Goal: Task Accomplishment & Management: Complete application form

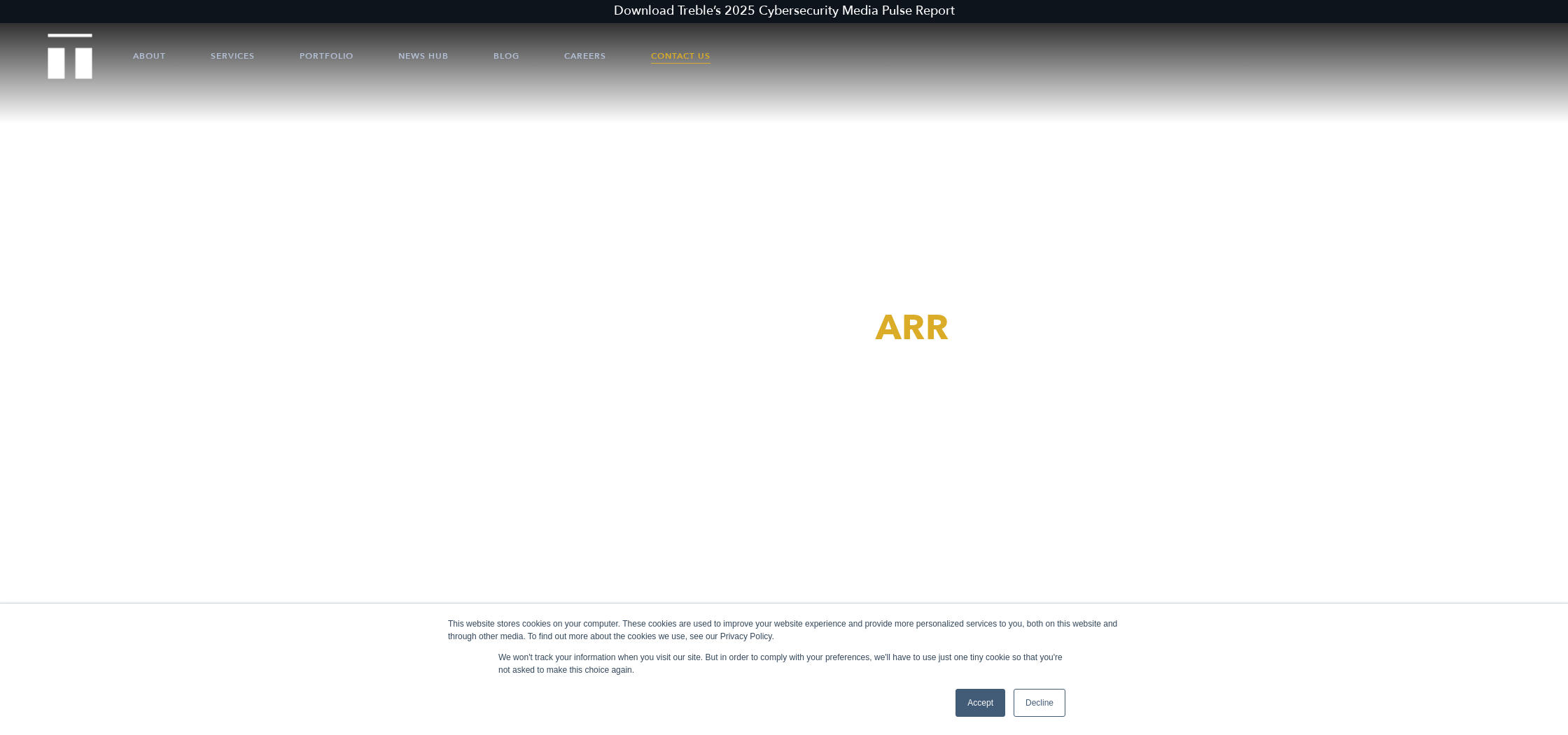
click at [679, 45] on link "Contact Us" at bounding box center [681, 56] width 59 height 42
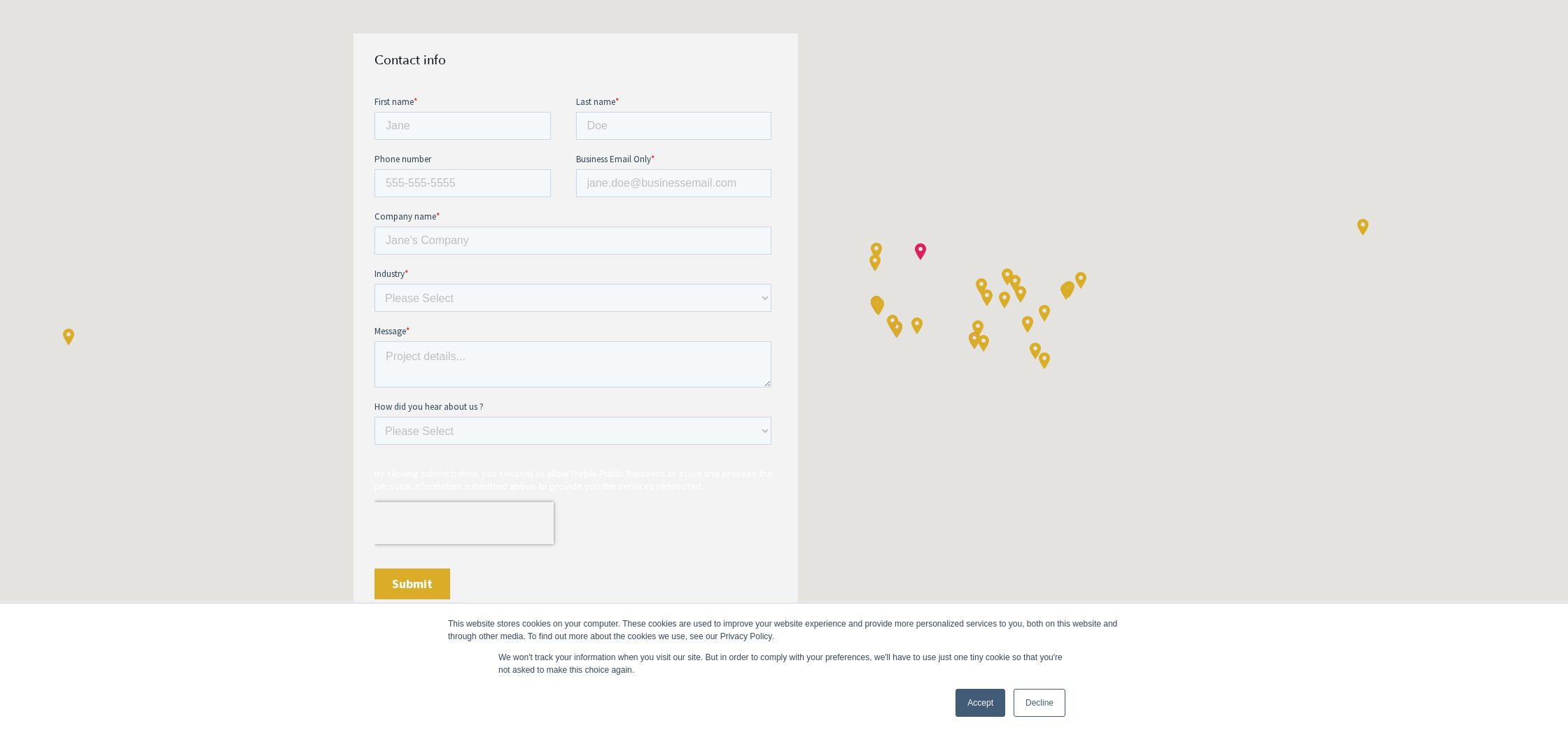
scroll to position [660, 0]
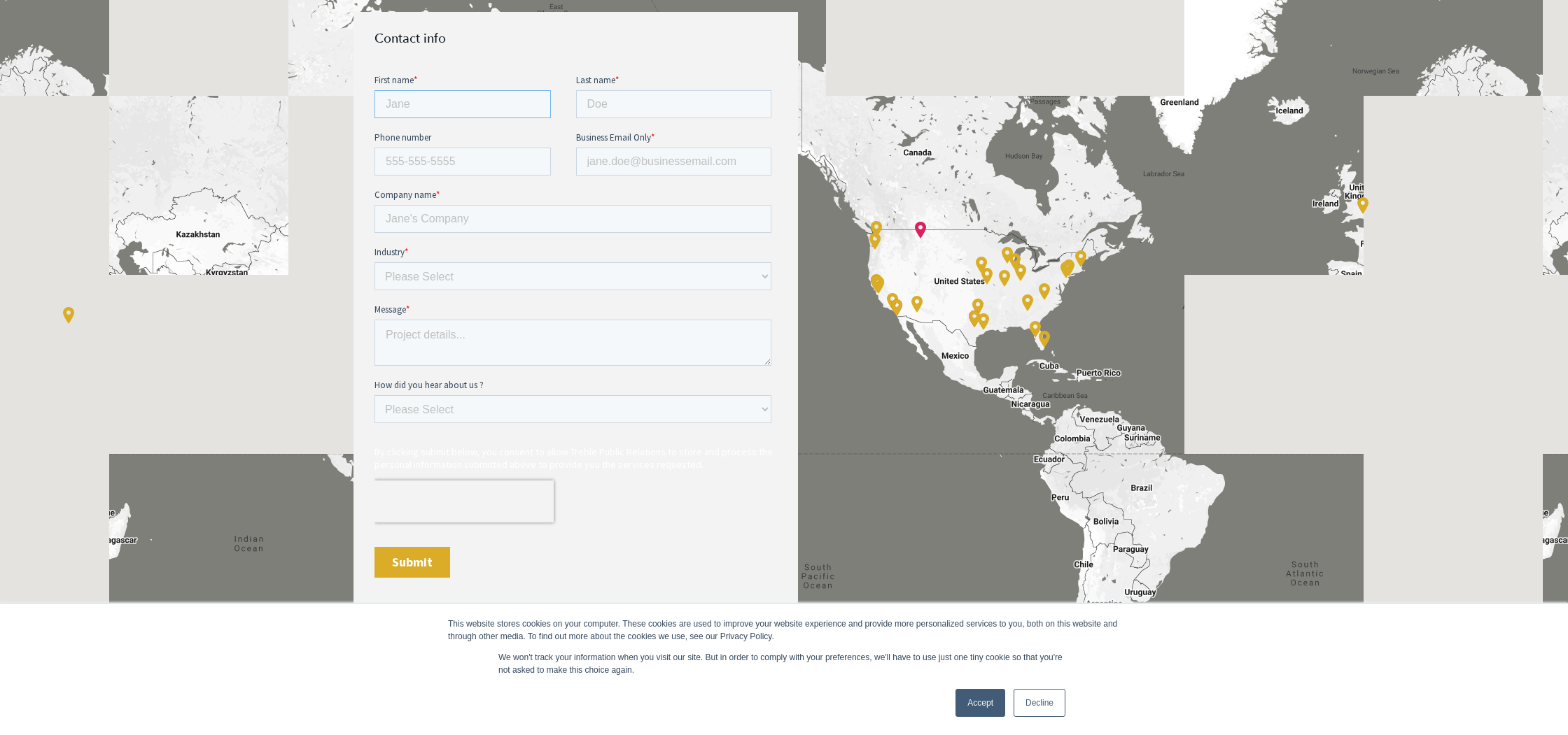
click at [483, 108] on input "First name *" at bounding box center [463, 103] width 176 height 28
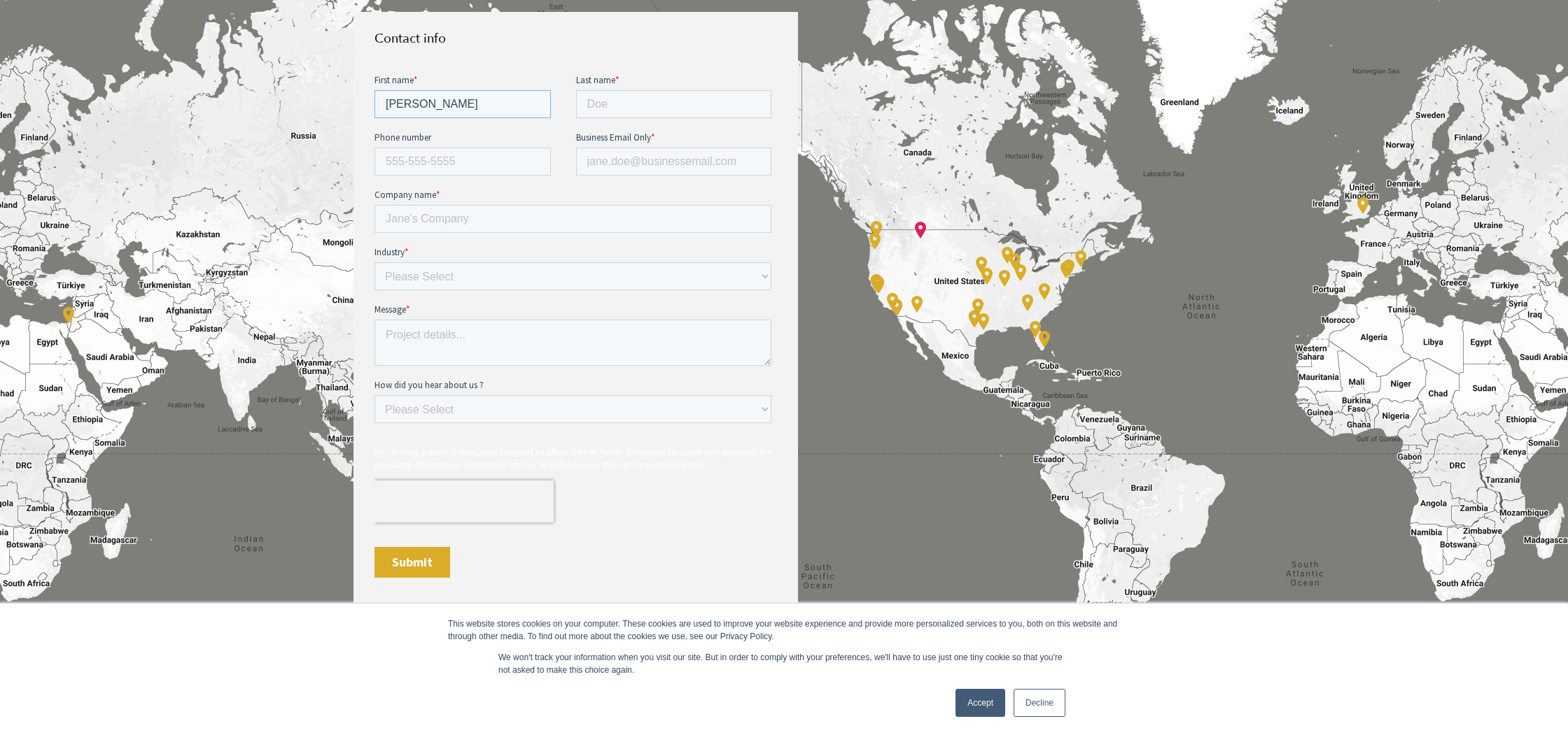
type input "[PERSON_NAME]"
type input "Chou"
type input "[PERSON_NAME][EMAIL_ADDRESS][PERSON_NAME][DOMAIN_NAME]"
type input "n"
type input "Nullspace"
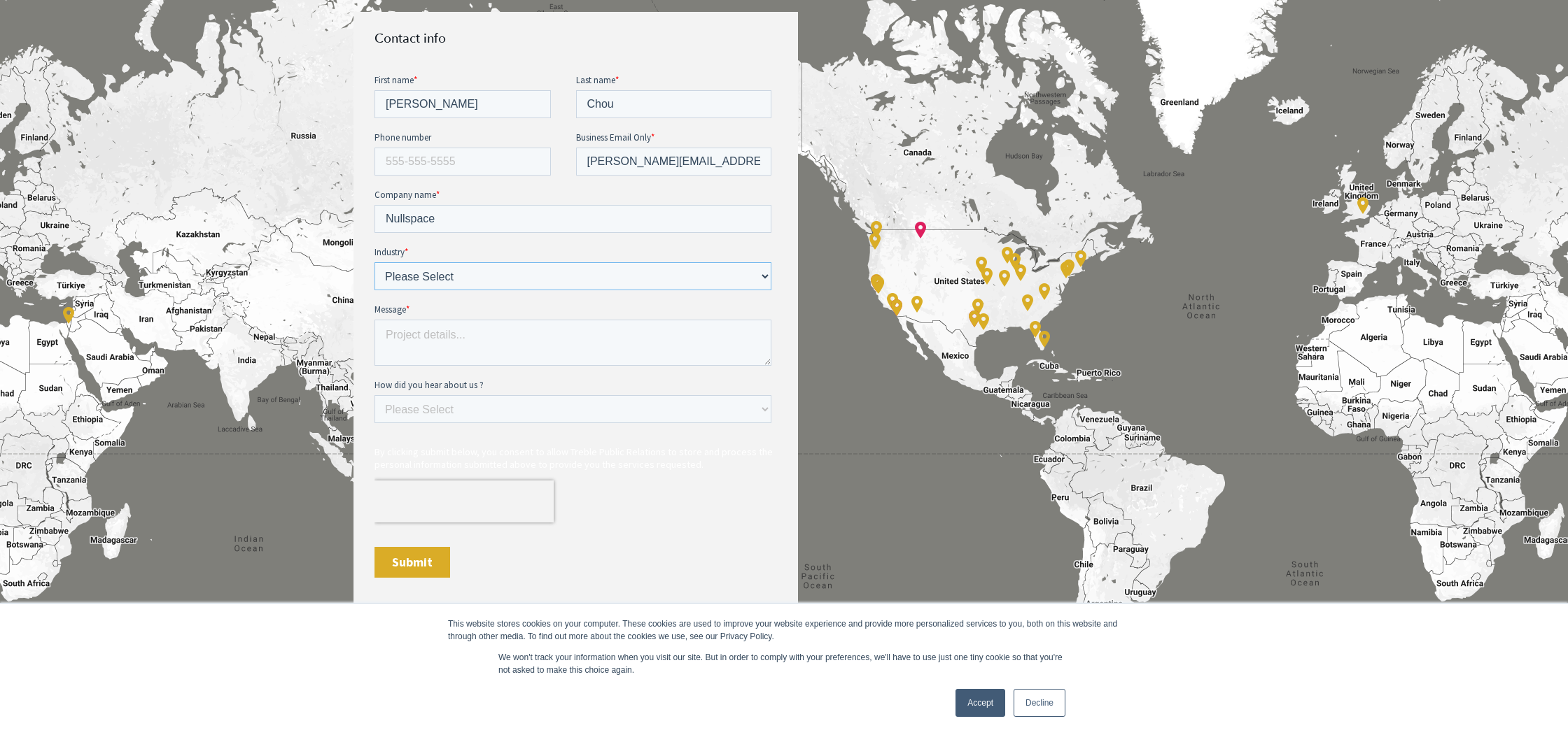
click at [459, 277] on select "Please Select E-commerce AI API Big Data Bio Tech (including Life Sciences) Blo…" at bounding box center [573, 276] width 397 height 28
select select "Enterprise Tech"
click at [375, 262] on select "Please Select E-commerce AI API Big Data Bio Tech (including Life Sciences) Blo…" at bounding box center [573, 276] width 397 height 28
click at [431, 343] on textarea "Message *" at bounding box center [573, 342] width 397 height 46
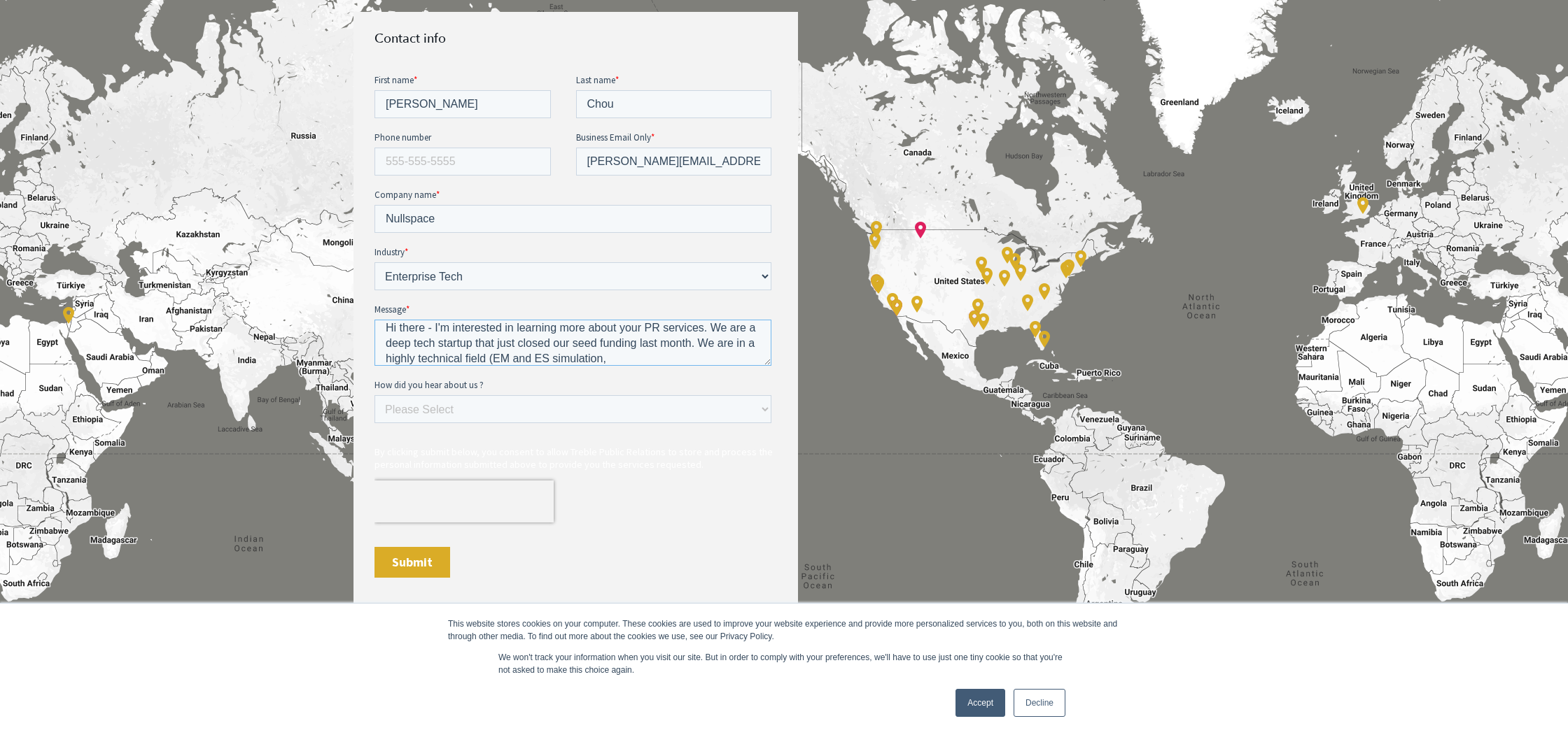
paste textarea "Publicize"
click at [508, 359] on textarea "Hi there - I'm interested in learning more about your PR services. We are a dee…" at bounding box center [573, 342] width 397 height 46
click at [700, 356] on textarea "Hi there - I'm interested in learning more about your PR services. We are a dee…" at bounding box center [573, 342] width 397 height 46
click at [578, 361] on textarea "Hi there - I'm interested in learning more about your PR services. We are a dee…" at bounding box center [573, 342] width 397 height 46
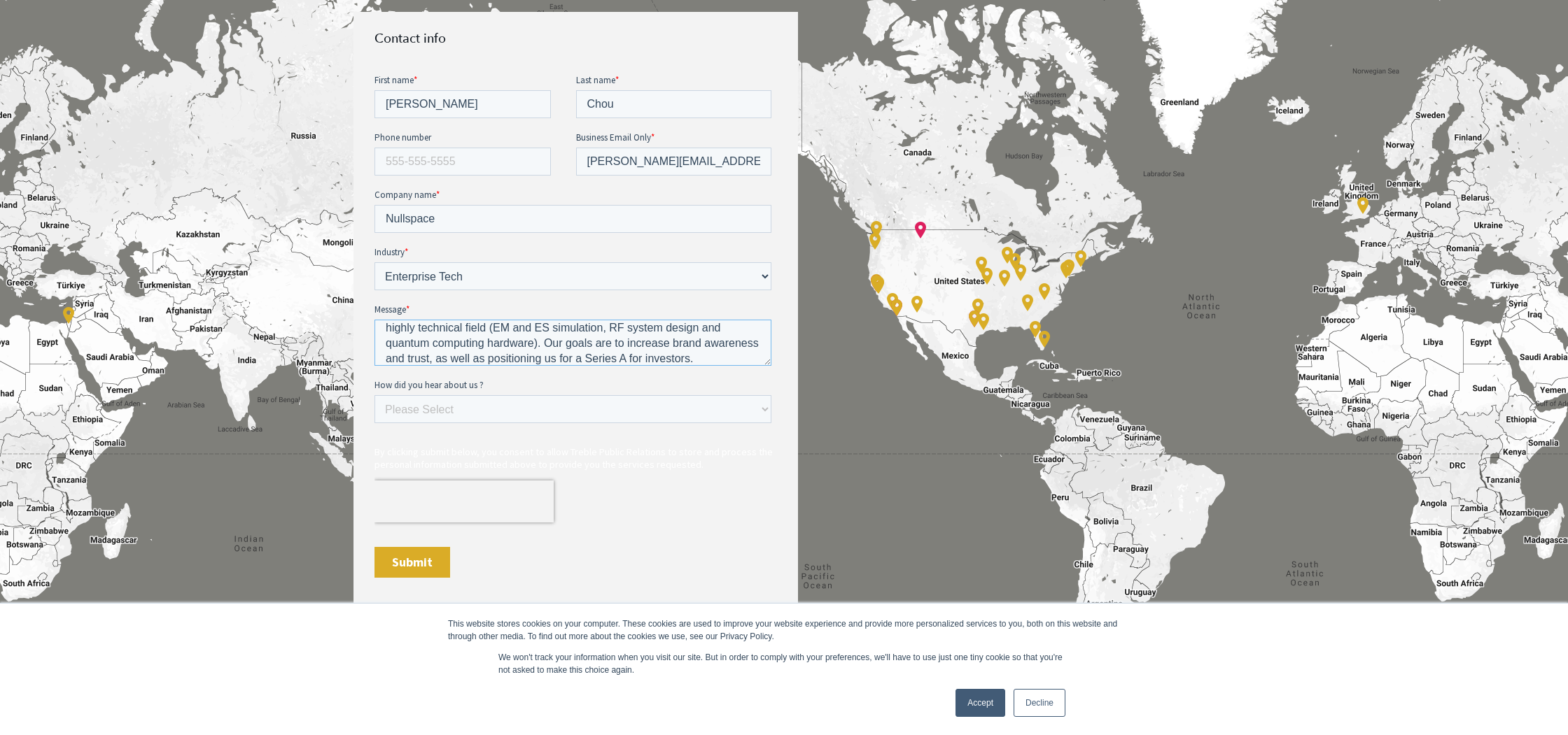
scroll to position [46, 0]
drag, startPoint x: 632, startPoint y: 358, endPoint x: 715, endPoint y: 362, distance: 83.1
click at [715, 362] on textarea "Hi there - I'm interested in learning more about your PR services. We are a dee…" at bounding box center [573, 342] width 397 height 46
type textarea "Hi there - I'm interested in learning more about your PR services. We are a dee…"
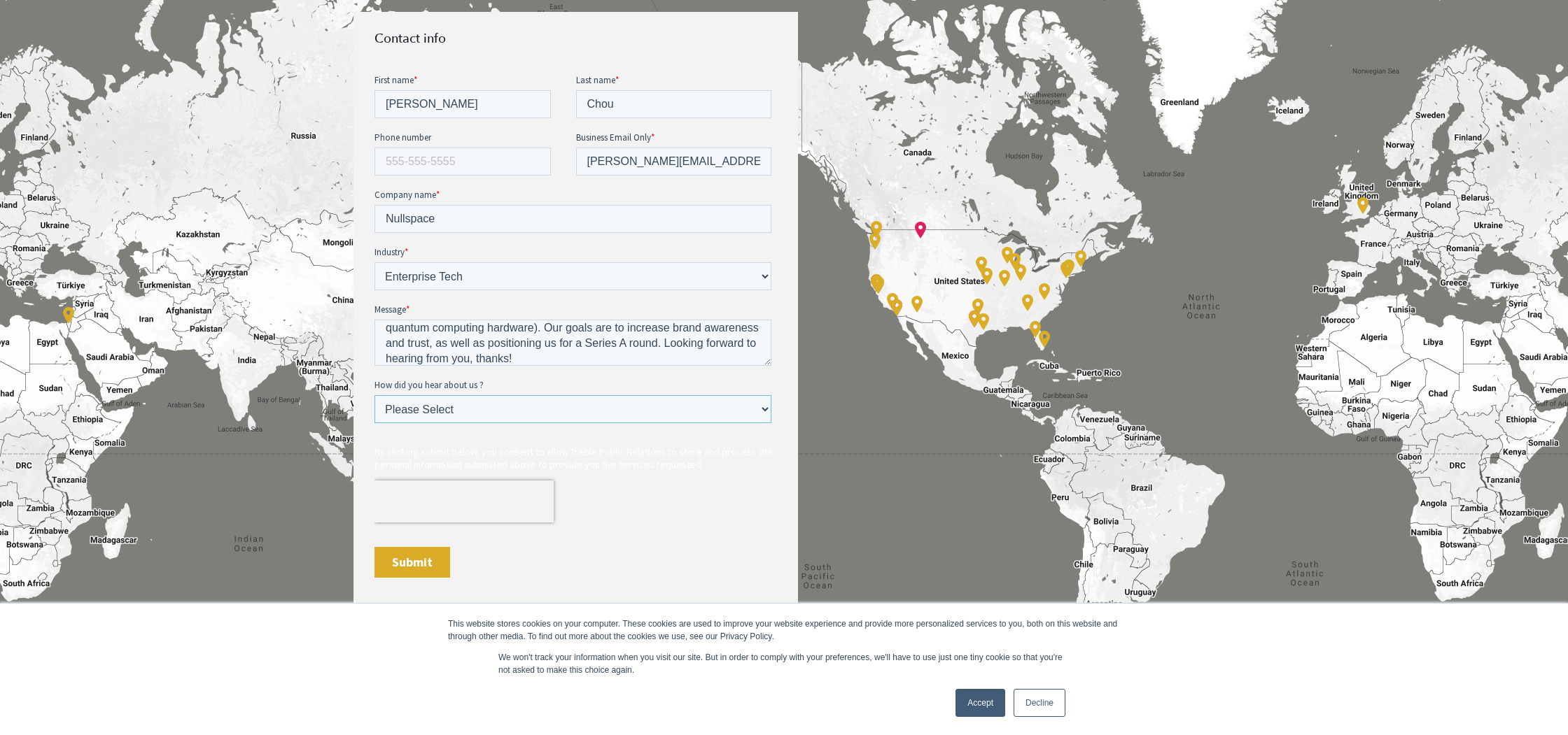
click at [589, 404] on select "Please Select Ad online Social media Video Another website Word of mouth Job li…" at bounding box center [573, 408] width 397 height 28
select select "Search online"
click at [375, 394] on select "Please Select Ad online Social media Video Another website Word of mouth Job li…" at bounding box center [573, 408] width 397 height 28
click at [403, 560] on input "Submit" at bounding box center [412, 562] width 75 height 31
